Goal: Find specific page/section: Find specific page/section

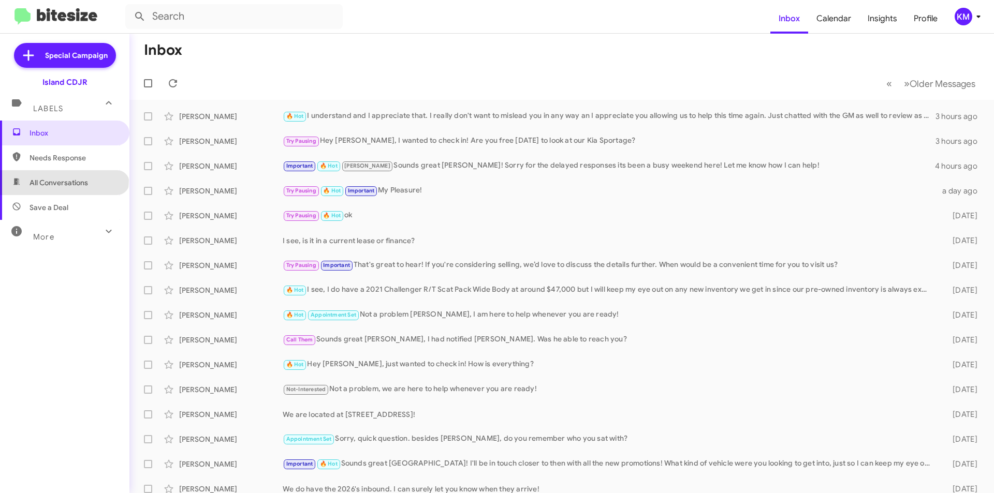
click at [64, 180] on span "All Conversations" at bounding box center [58, 183] width 58 height 10
type input "in:all-conversations"
